Goal: Task Accomplishment & Management: Use online tool/utility

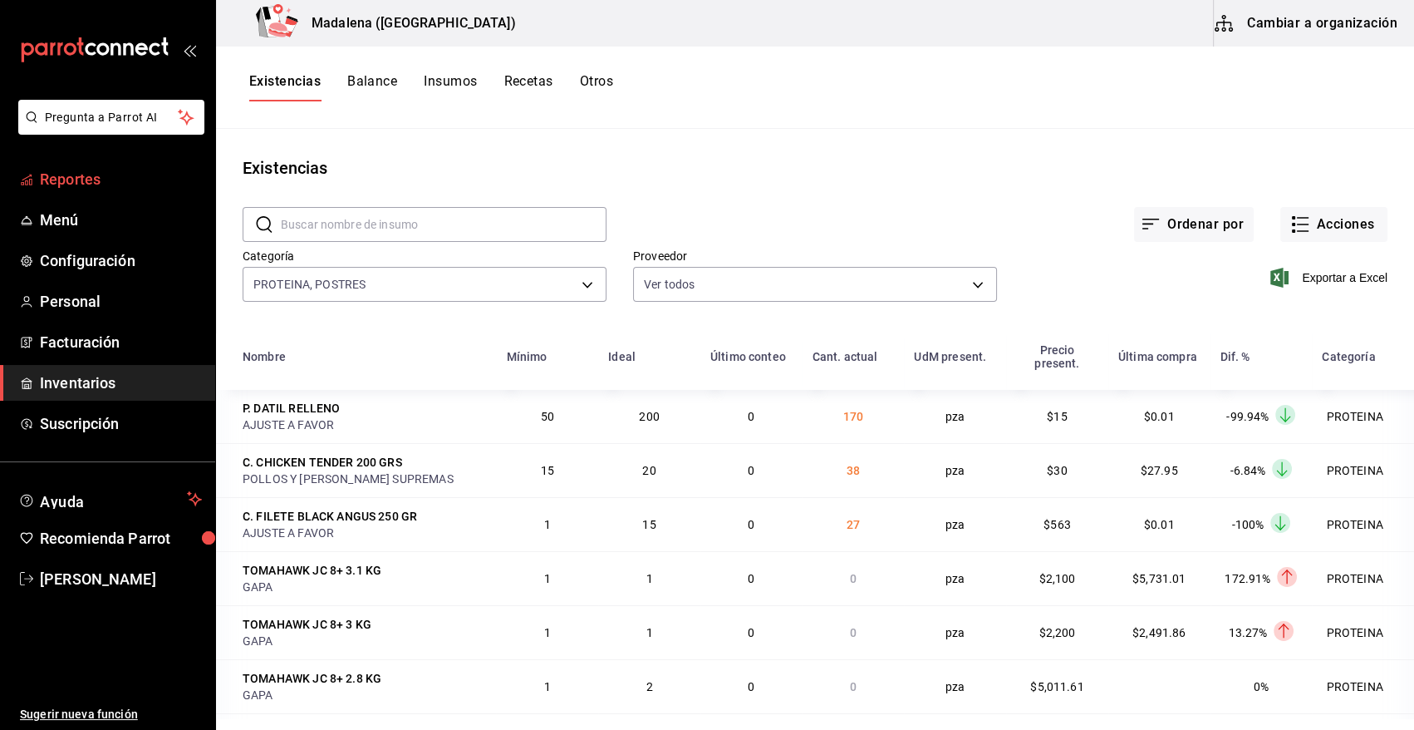
click at [91, 176] on span "Reportes" at bounding box center [121, 179] width 162 height 22
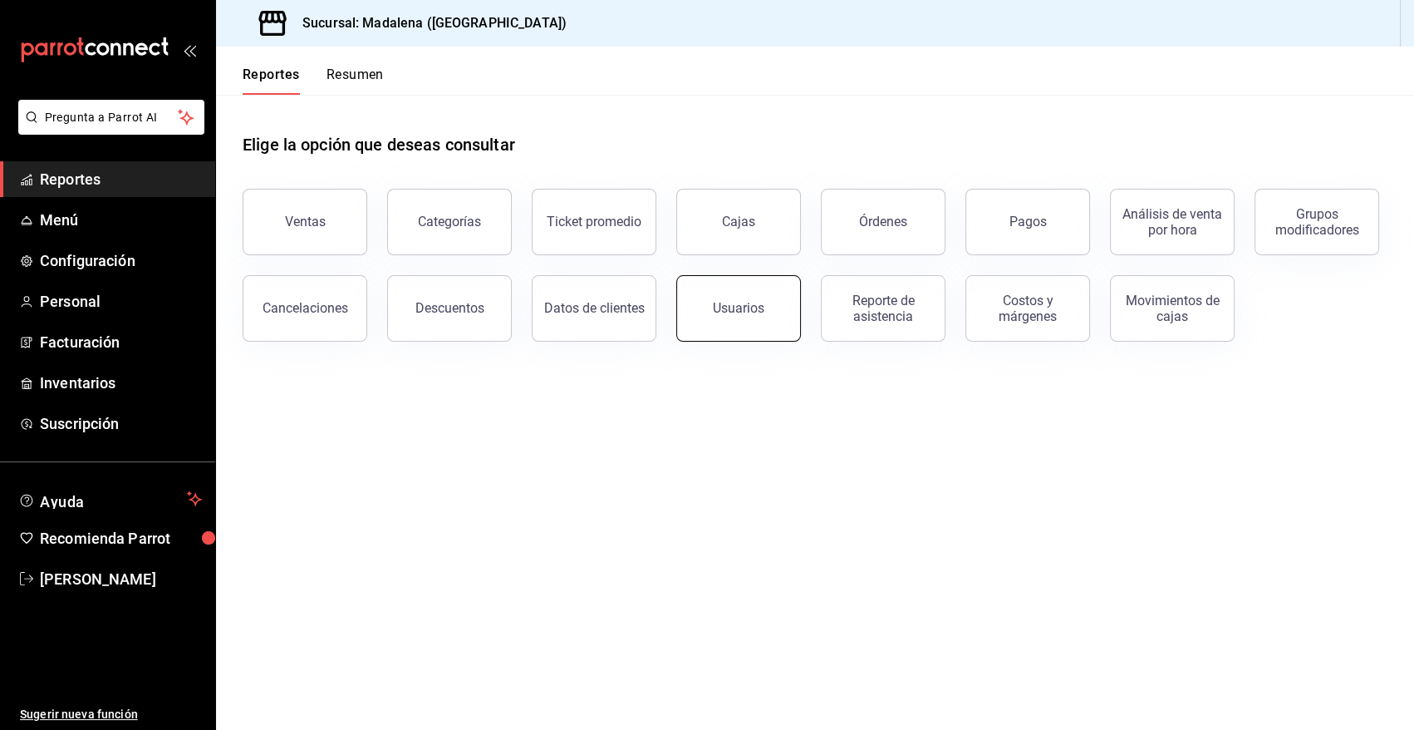
click at [764, 319] on button "Usuarios" at bounding box center [738, 308] width 125 height 66
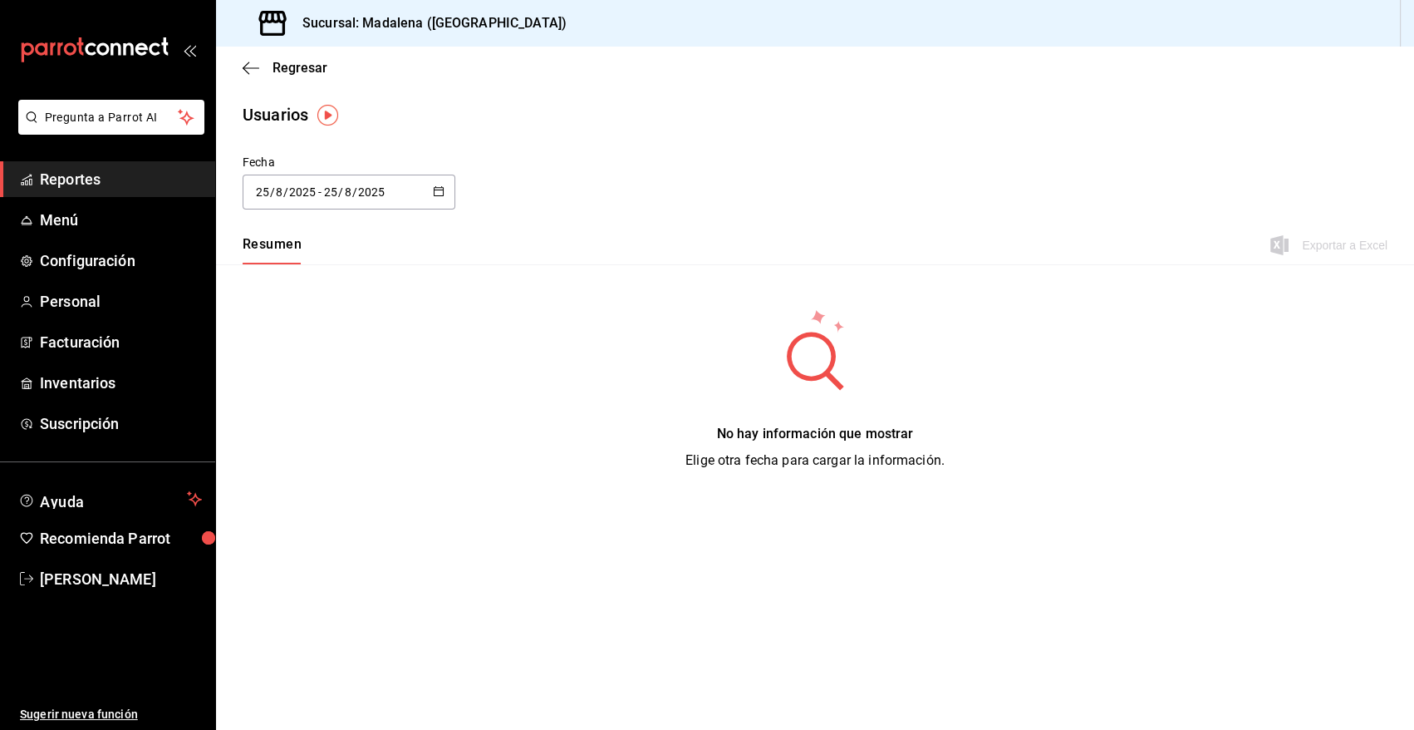
click at [345, 185] on input "8" at bounding box center [348, 191] width 8 height 13
click at [440, 187] on \(Stroke\) "button" at bounding box center [439, 191] width 10 height 9
click at [310, 433] on li "Rango de fechas" at bounding box center [321, 431] width 157 height 37
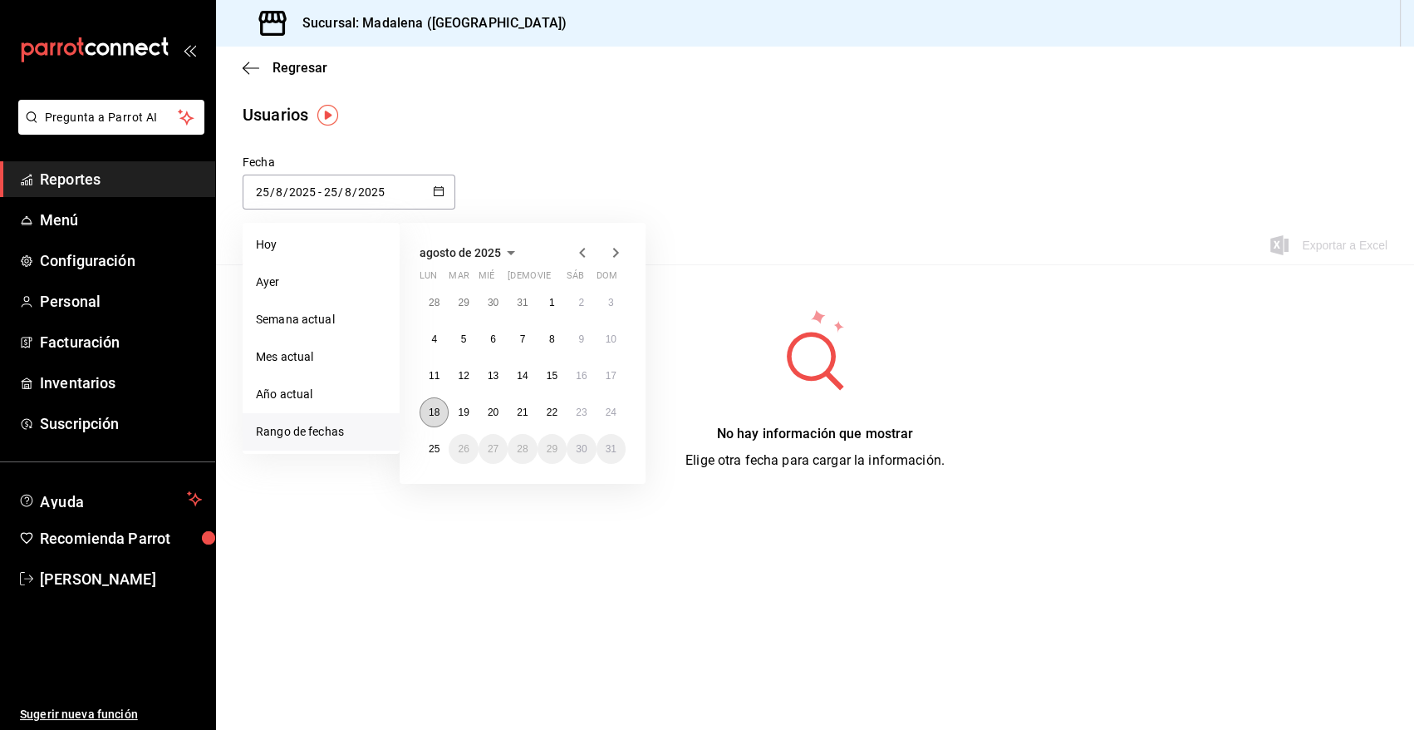
click at [438, 416] on abbr "18" at bounding box center [434, 412] width 11 height 12
click at [423, 449] on button "25" at bounding box center [434, 449] width 29 height 30
type input "[DATE]"
type input "18"
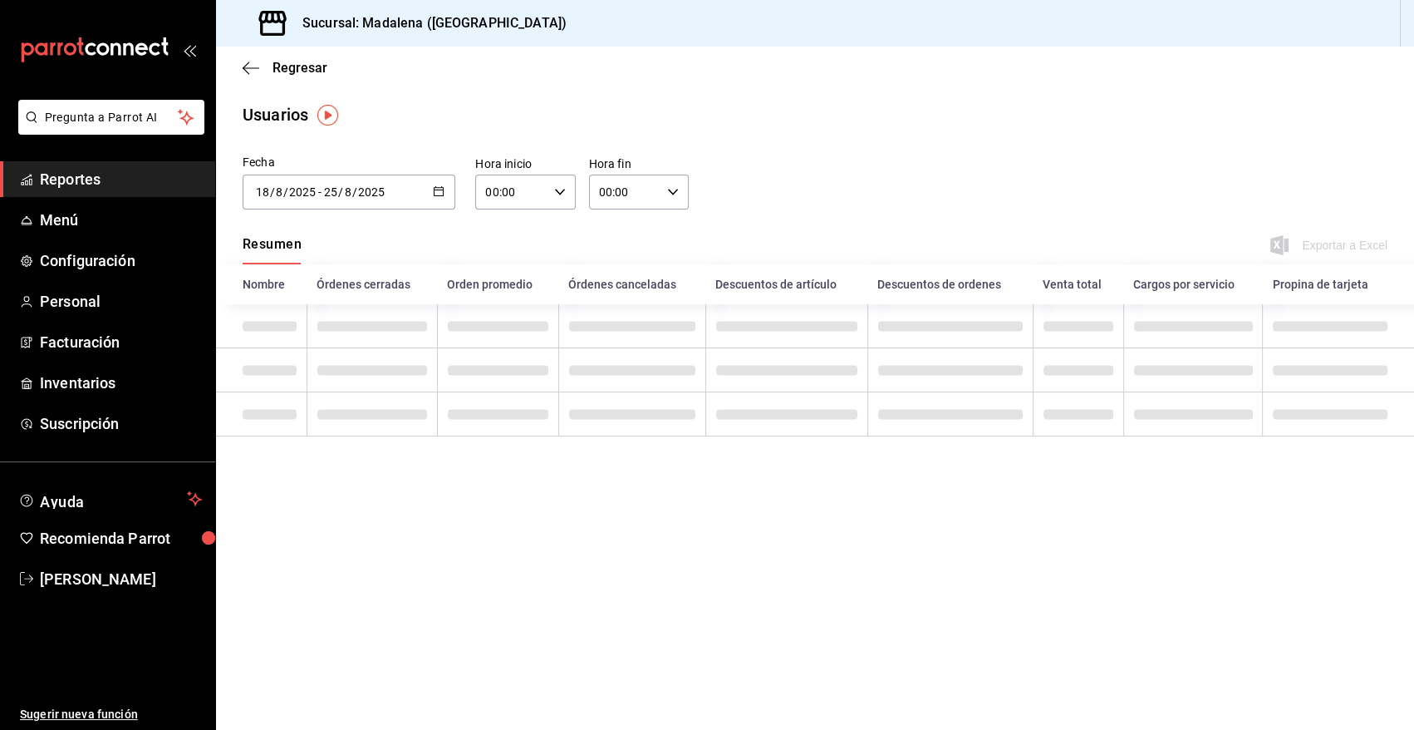
click at [436, 188] on icon "button" at bounding box center [439, 191] width 12 height 12
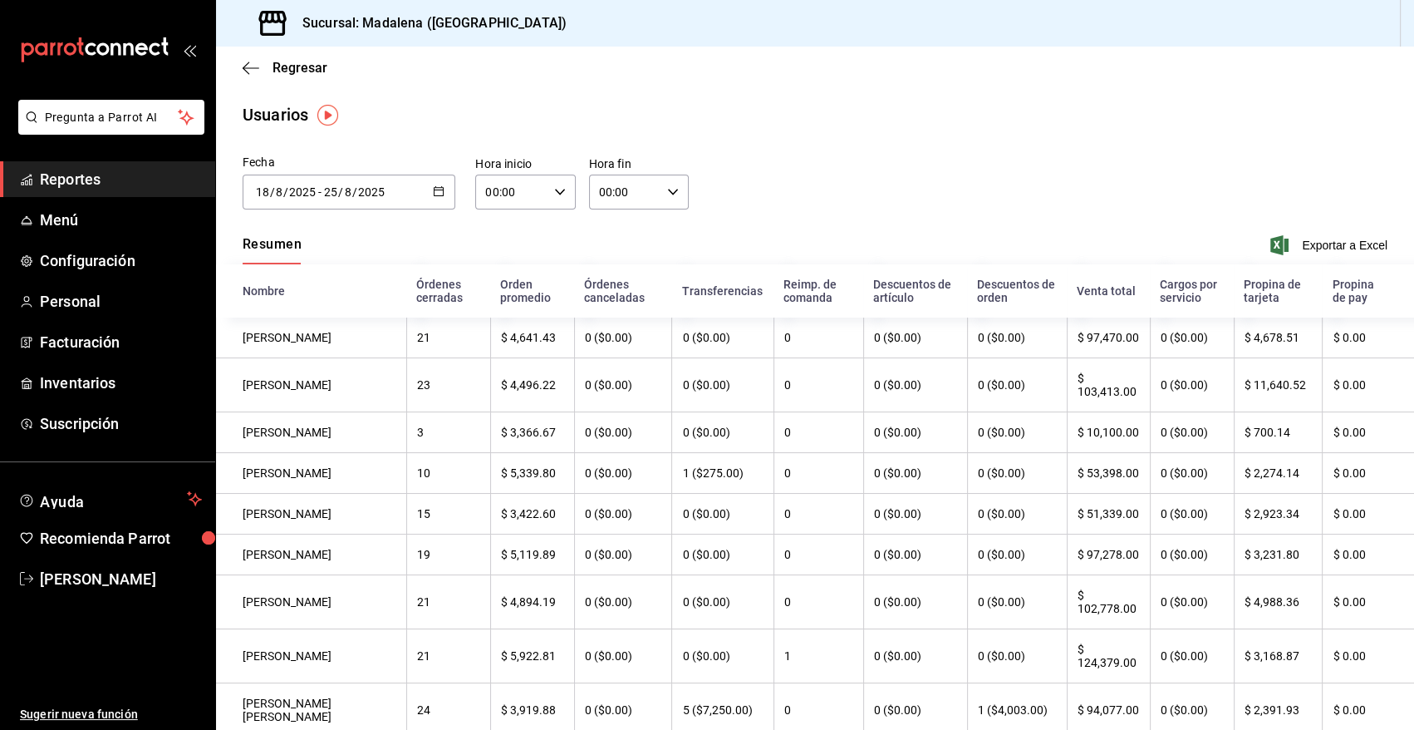
click at [555, 191] on \(Stroke\) "button" at bounding box center [560, 192] width 10 height 6
click at [499, 256] on span "10" at bounding box center [498, 254] width 23 height 13
type input "10:00"
click at [666, 188] on div at bounding box center [707, 365] width 1414 height 730
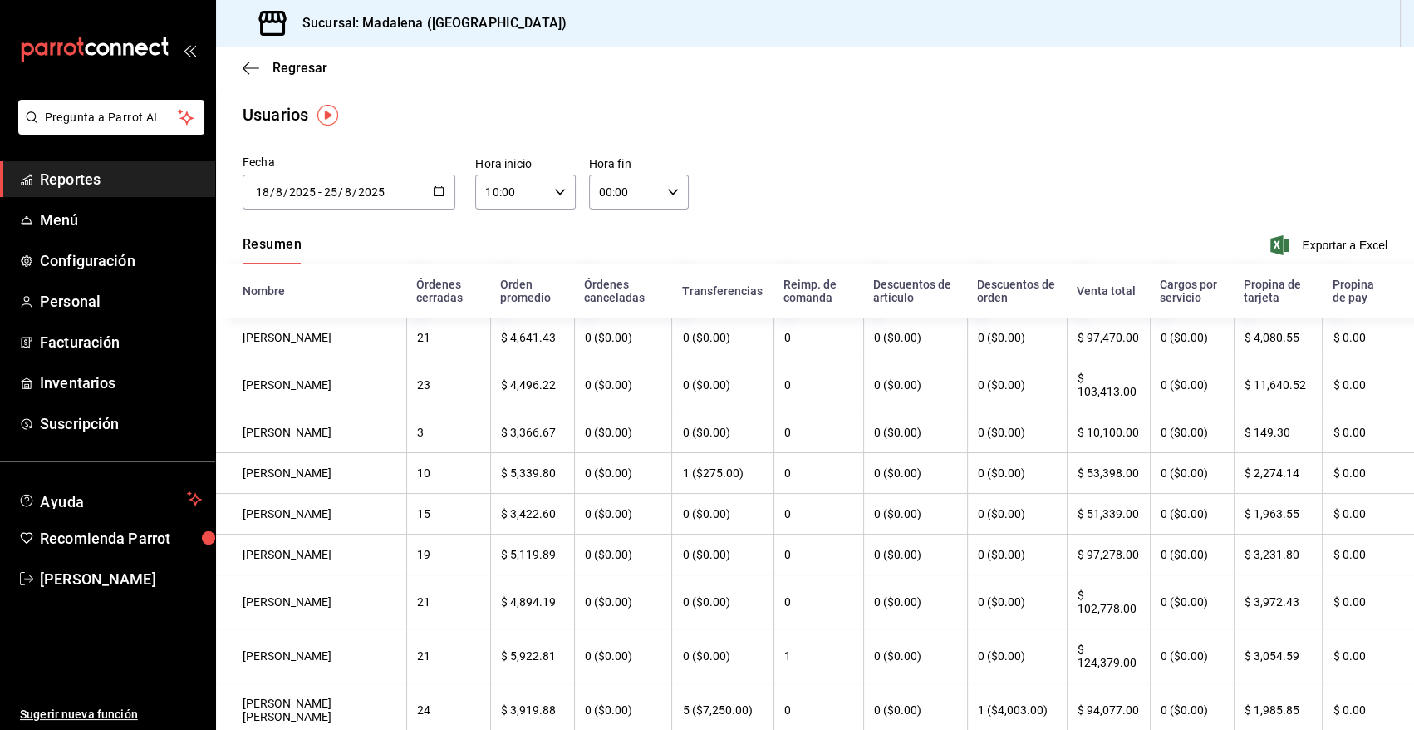
click at [668, 192] on \(Stroke\) "button" at bounding box center [673, 192] width 10 height 6
click at [614, 257] on span "03" at bounding box center [609, 254] width 23 height 13
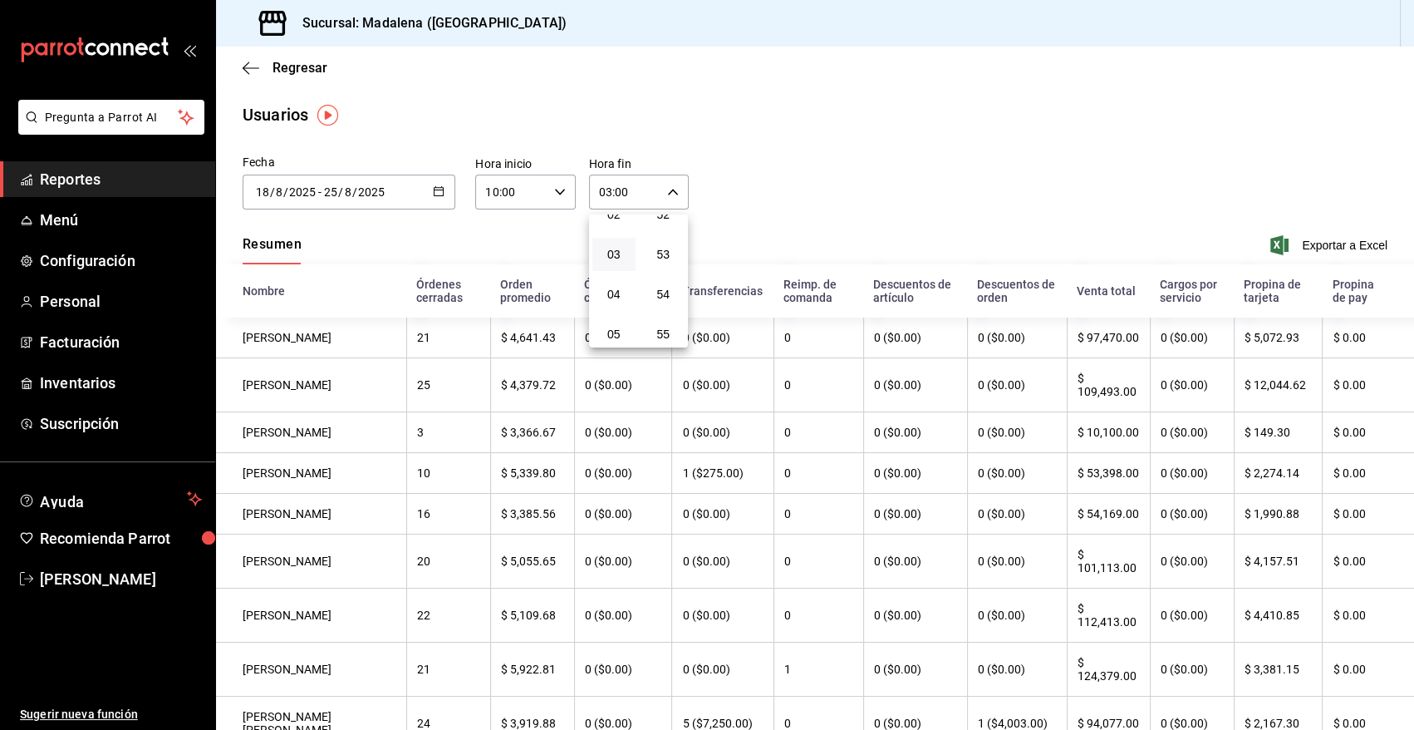
scroll to position [2276, 0]
click at [659, 332] on span "59" at bounding box center [663, 327] width 23 height 13
type input "03:59"
click at [758, 179] on div at bounding box center [707, 365] width 1414 height 730
click at [1329, 245] on span "Exportar a Excel" at bounding box center [1331, 245] width 114 height 20
